Goal: Information Seeking & Learning: Learn about a topic

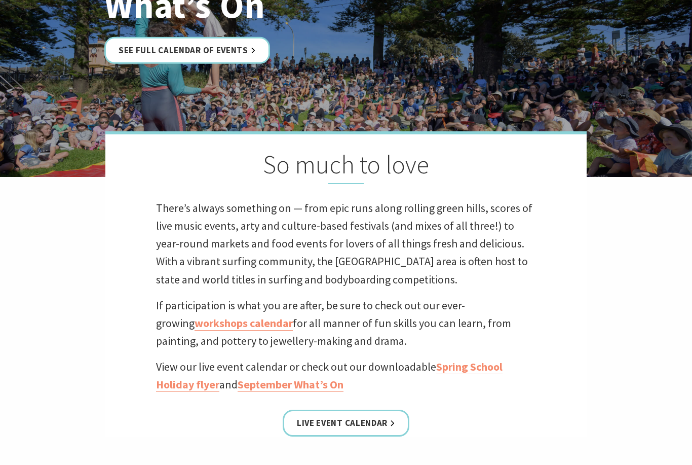
scroll to position [163, 0]
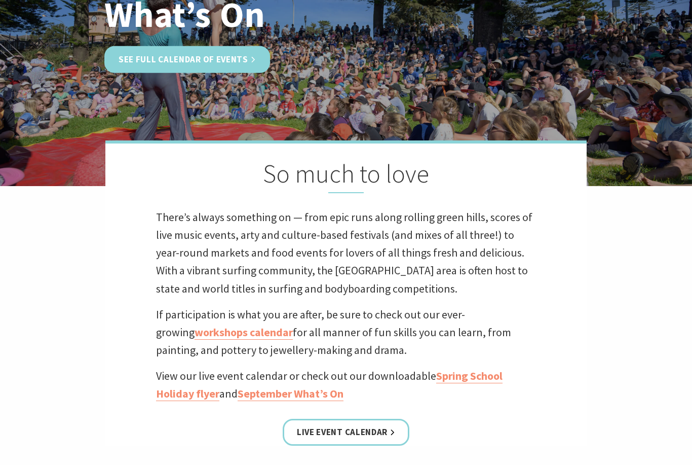
click at [204, 67] on link "See Full Calendar of Events" at bounding box center [187, 59] width 166 height 27
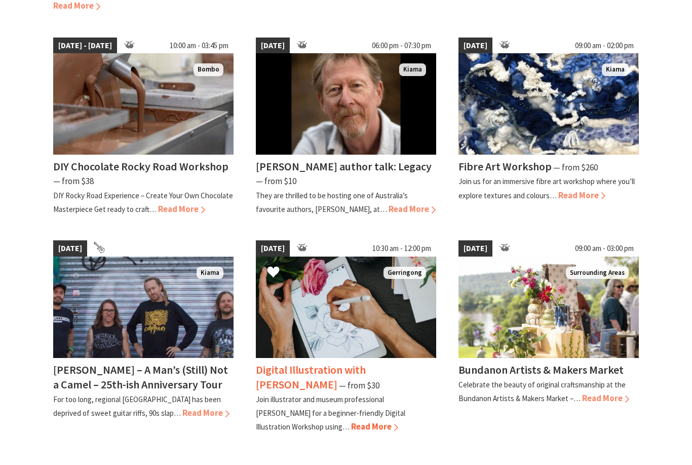
scroll to position [712, 0]
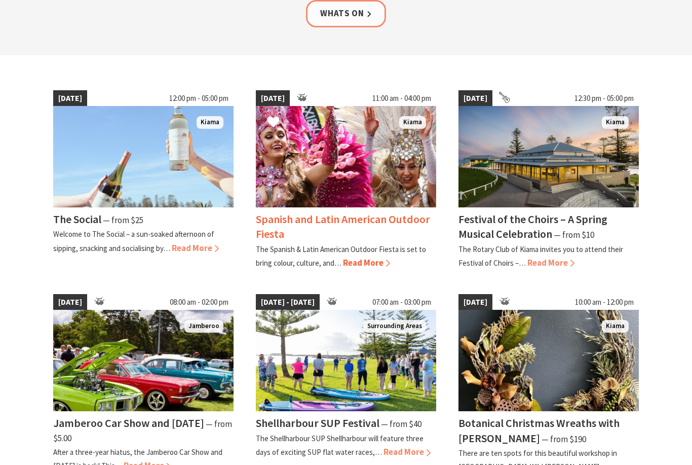
scroll to position [225, 0]
click at [374, 263] on span "Read More" at bounding box center [366, 262] width 47 height 11
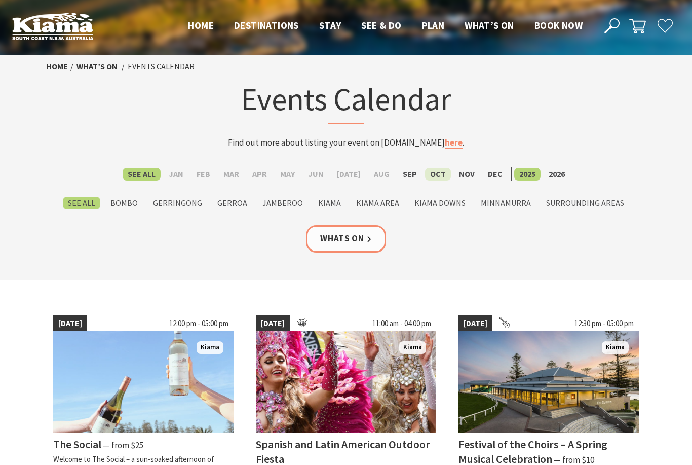
click at [437, 178] on label "Oct" at bounding box center [438, 174] width 26 height 13
click at [0, 0] on input "Oct" at bounding box center [0, 0] width 0 height 0
